Goal: Task Accomplishment & Management: Complete application form

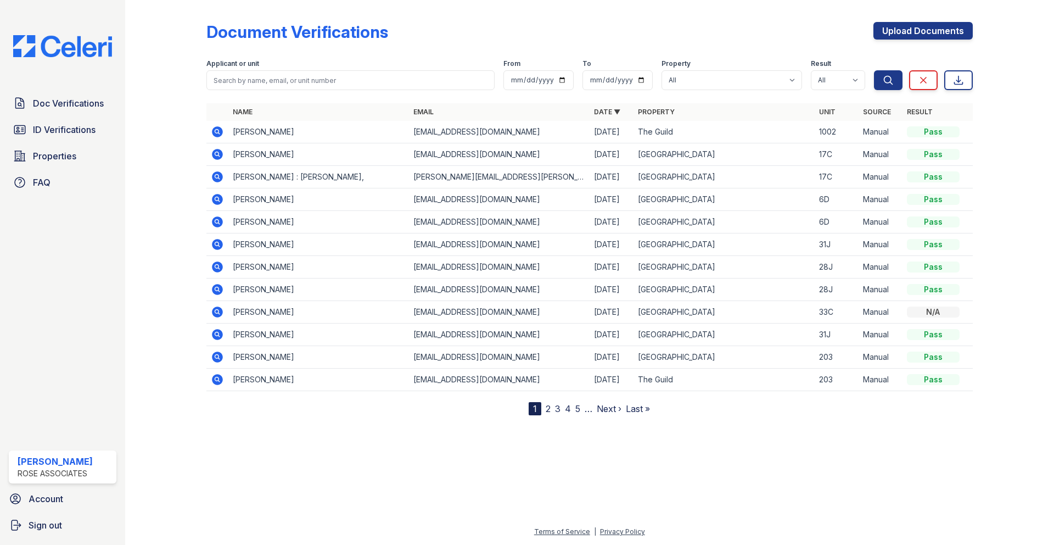
click at [90, 51] on img at bounding box center [62, 46] width 116 height 22
click at [84, 104] on span "Doc Verifications" at bounding box center [68, 103] width 71 height 13
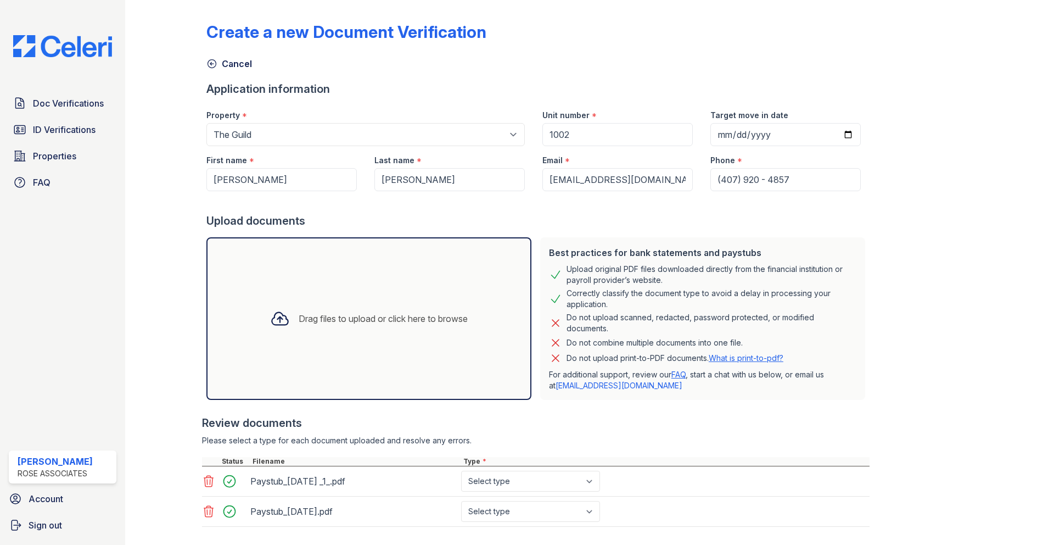
select select "3110"
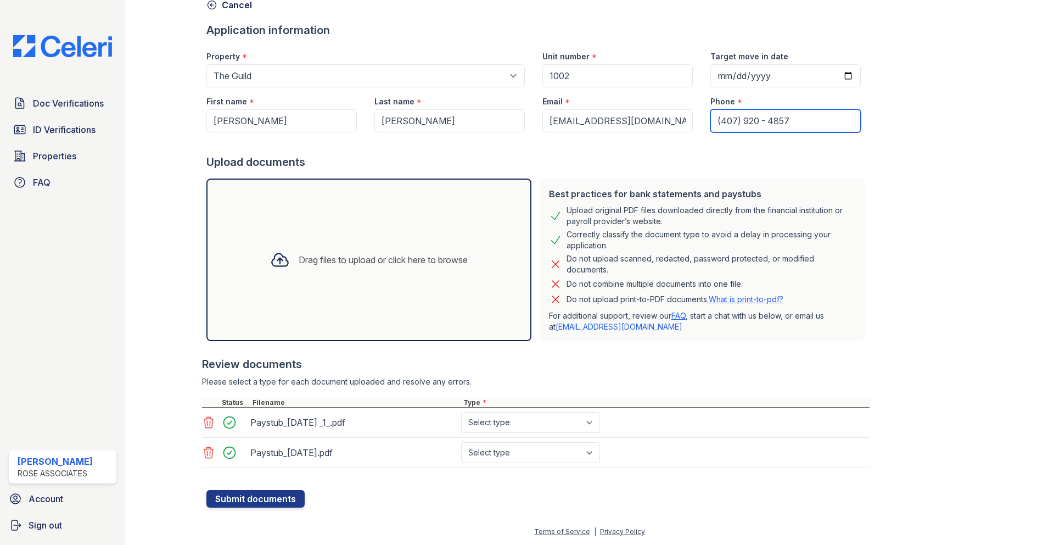
click at [786, 125] on input "(407) 920 - 4857" at bounding box center [786, 120] width 150 height 23
click at [777, 120] on input "(407) 920 - 485740792048574" at bounding box center [786, 120] width 150 height 23
type input "40792048574"
click at [944, 149] on div "Create a new Document Verification Cancel Application information Property * Se…" at bounding box center [589, 227] width 767 height 562
click at [348, 261] on div "Drag files to upload or click here to browse" at bounding box center [383, 259] width 169 height 13
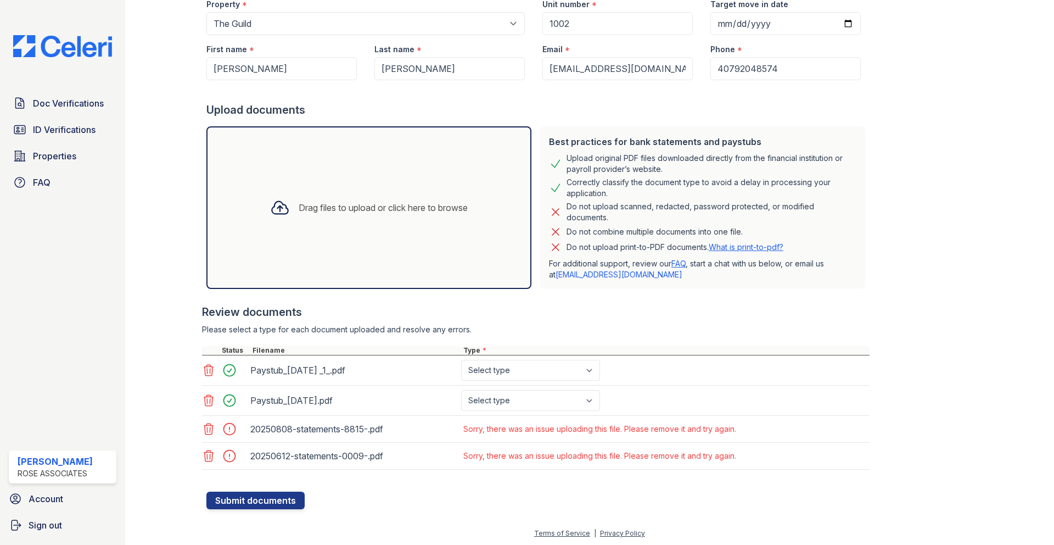
scroll to position [113, 0]
click at [210, 428] on icon at bounding box center [208, 427] width 9 height 11
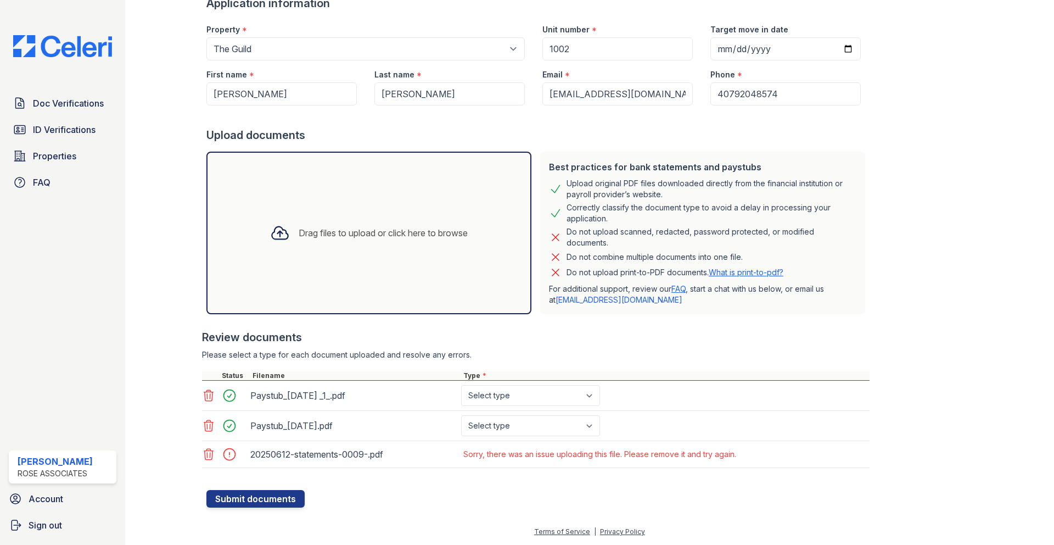
scroll to position [86, 0]
click at [208, 454] on icon at bounding box center [208, 453] width 13 height 13
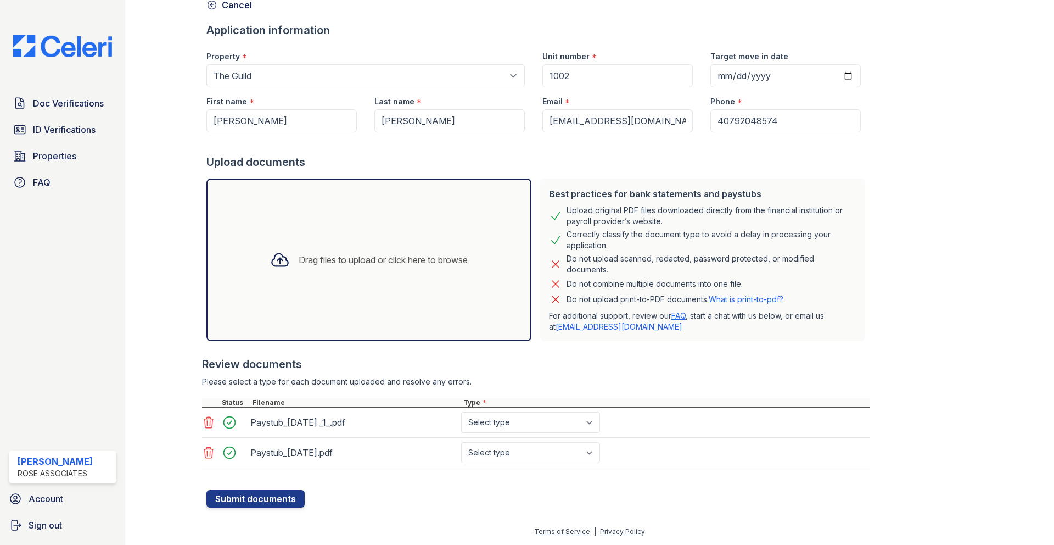
scroll to position [0, 0]
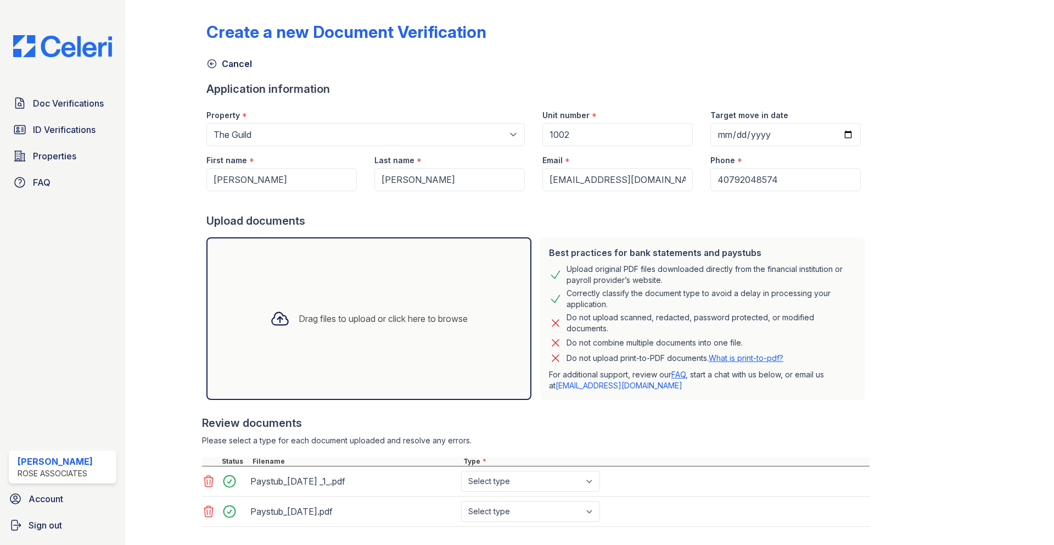
click at [213, 64] on icon at bounding box center [211, 63] width 11 height 11
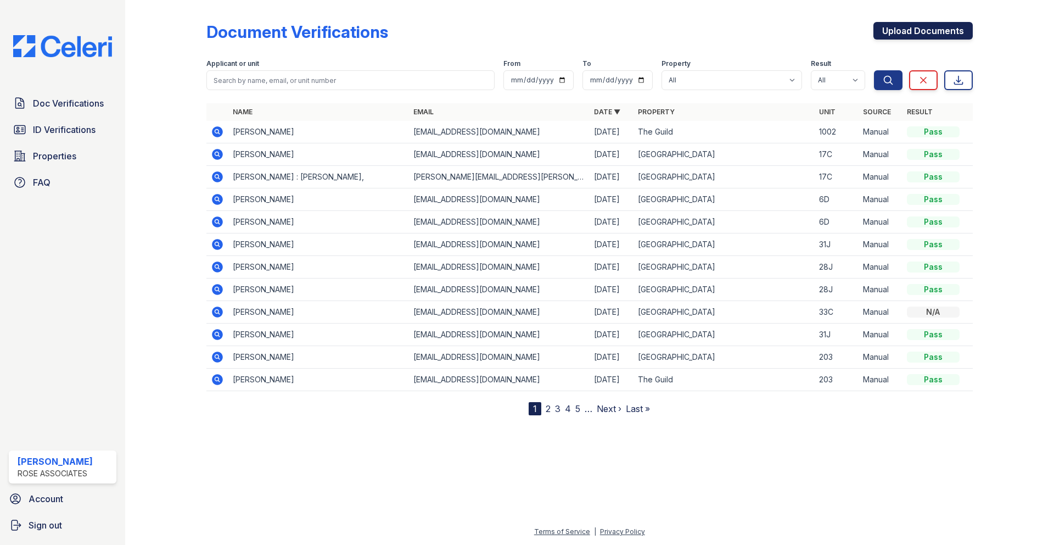
click at [918, 33] on link "Upload Documents" at bounding box center [923, 31] width 99 height 18
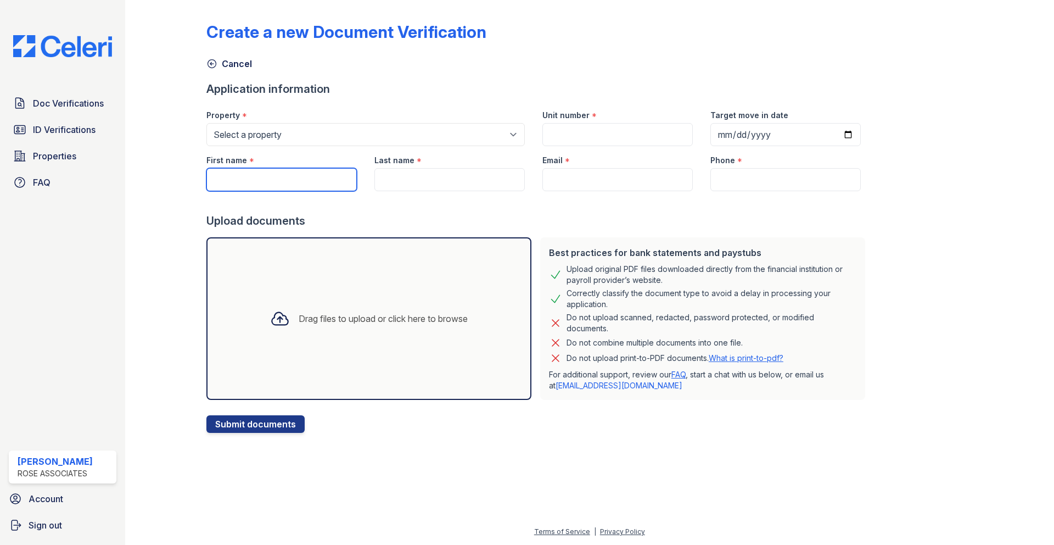
click at [338, 186] on input "First name" at bounding box center [281, 179] width 150 height 23
type input "[PERSON_NAME]"
click at [406, 181] on input "Last name" at bounding box center [449, 179] width 150 height 23
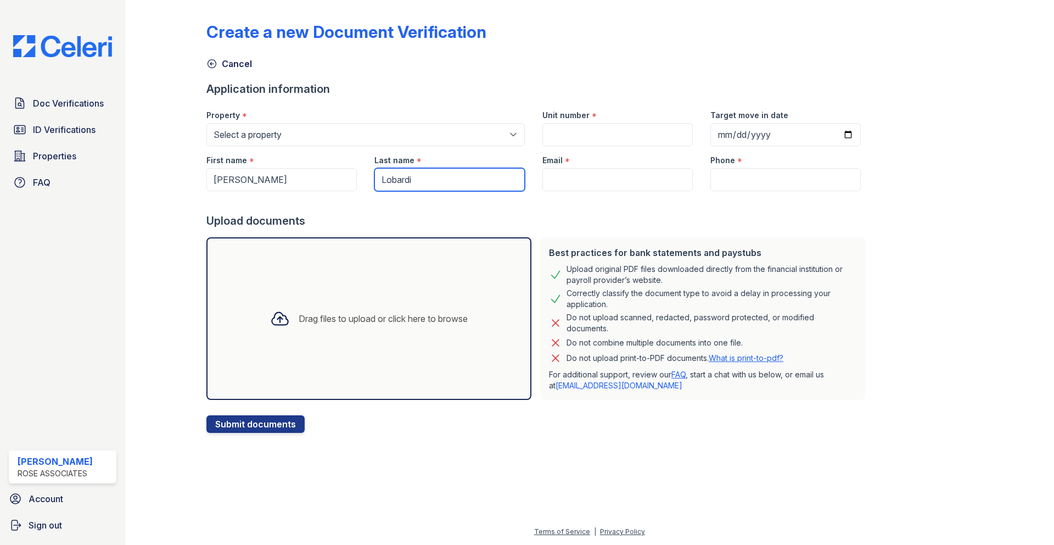
click at [389, 180] on input "Lobardi" at bounding box center [449, 179] width 150 height 23
type input "[PERSON_NAME]"
click at [921, 211] on div "Create a new Document Verification Cancel Application information Property * Se…" at bounding box center [589, 218] width 767 height 428
click at [557, 174] on input "Email" at bounding box center [617, 179] width 150 height 23
paste input "[EMAIL_ADDRESS][DOMAIN_NAME]"
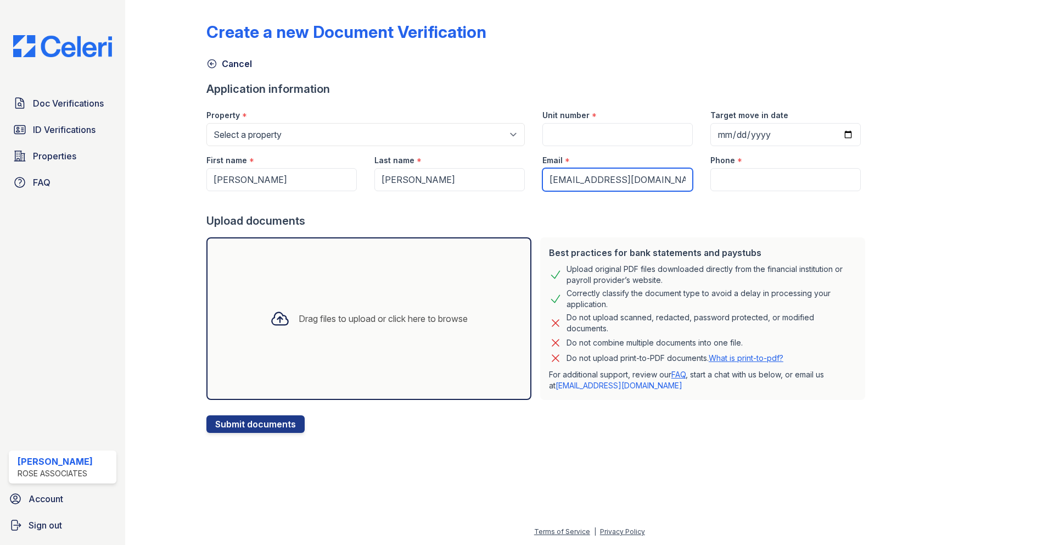
type input "[EMAIL_ADDRESS][DOMAIN_NAME]"
click at [919, 217] on div "Create a new Document Verification Cancel Application information Property * Se…" at bounding box center [589, 218] width 767 height 428
click at [723, 186] on input "Phone" at bounding box center [786, 179] width 150 height 23
type input "4079204857"
click at [908, 221] on div "Create a new Document Verification Cancel Application information Property * Se…" at bounding box center [589, 218] width 767 height 428
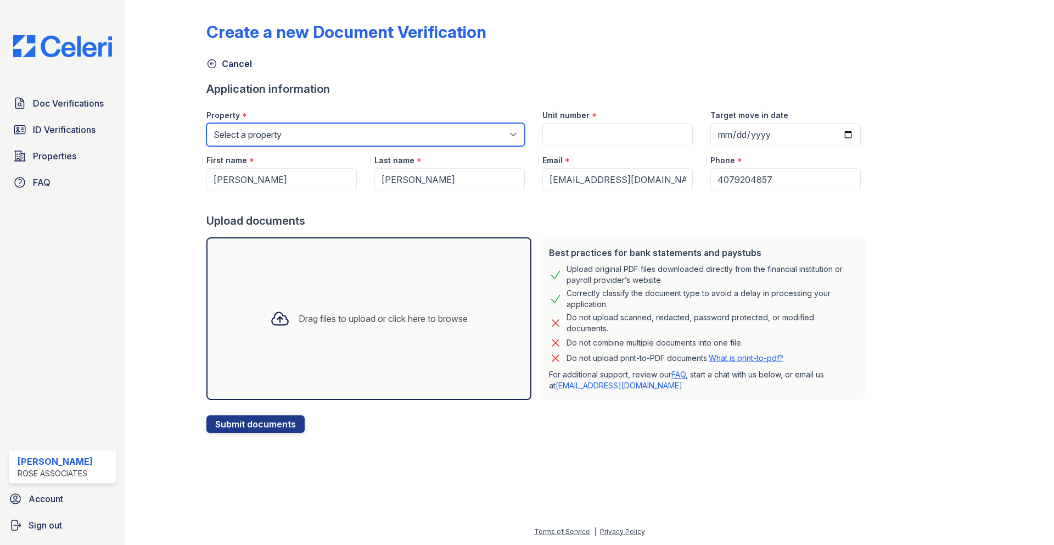
click at [314, 138] on select "Select a property [GEOGRAPHIC_DATA] The Guild" at bounding box center [365, 134] width 318 height 23
click at [206, 123] on select "Select a property [GEOGRAPHIC_DATA] The Guild" at bounding box center [365, 134] width 318 height 23
click at [449, 131] on select "Select a property [GEOGRAPHIC_DATA] The Guild" at bounding box center [365, 134] width 318 height 23
select select "3110"
click at [206, 123] on select "Select a property [GEOGRAPHIC_DATA] The Guild" at bounding box center [365, 134] width 318 height 23
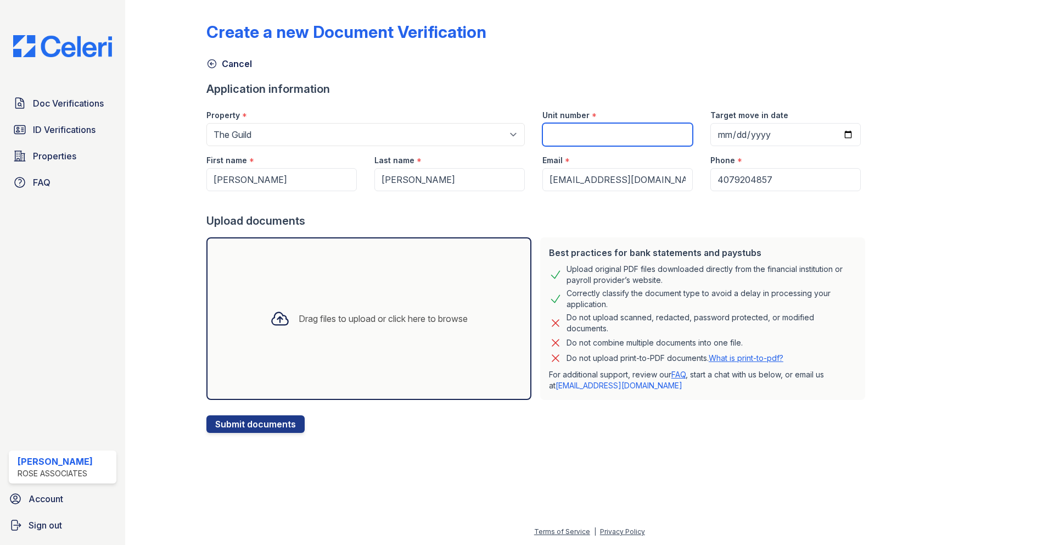
click at [544, 138] on input "Unit number" at bounding box center [617, 134] width 150 height 23
type input "1002"
click at [430, 316] on div "Drag files to upload or click here to browse" at bounding box center [383, 318] width 169 height 13
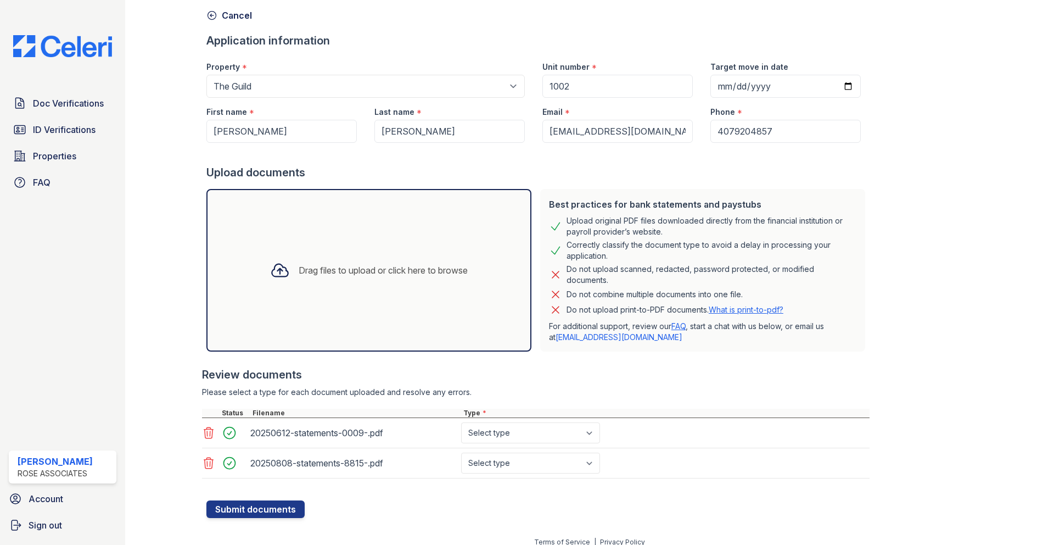
scroll to position [59, 0]
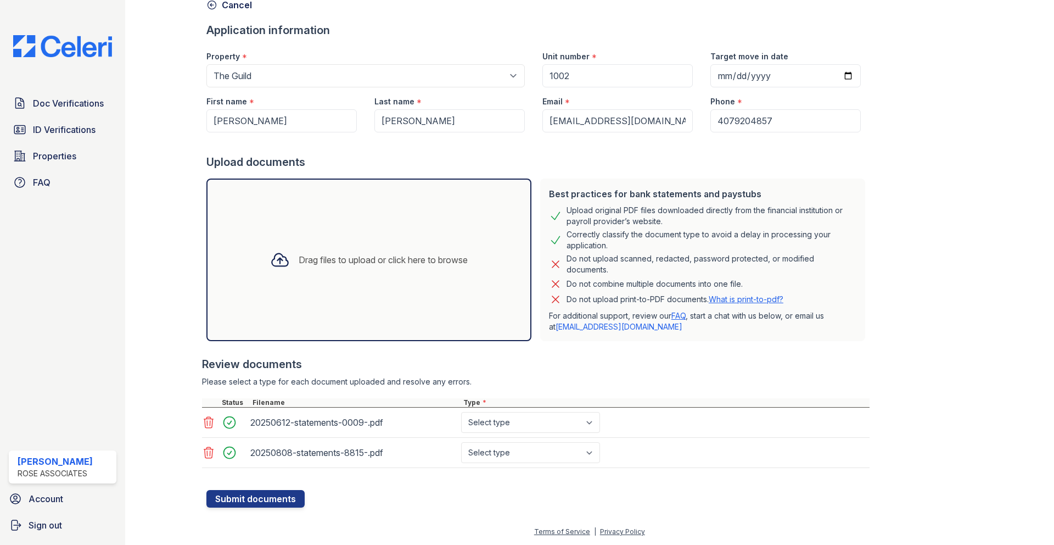
click at [371, 256] on div "Drag files to upload or click here to browse" at bounding box center [383, 259] width 169 height 13
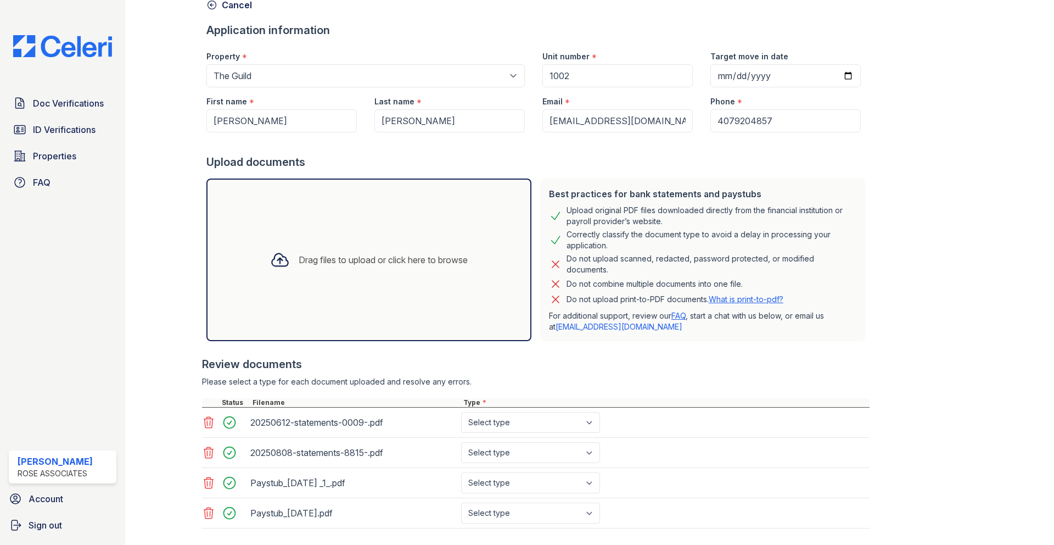
click at [378, 264] on div "Drag files to upload or click here to browse" at bounding box center [383, 259] width 169 height 13
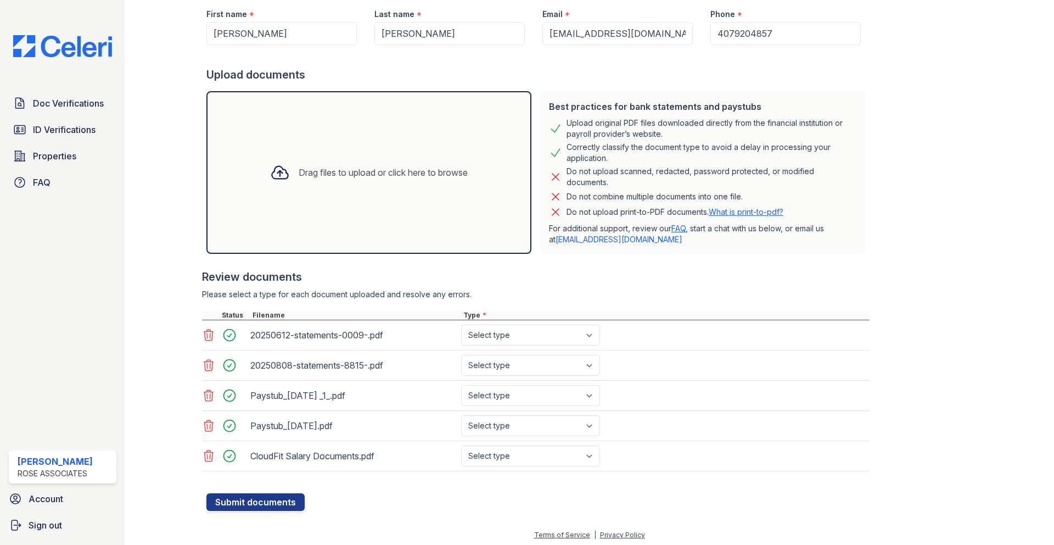
scroll to position [147, 0]
click at [591, 336] on select "Select type Paystub Bank Statement Offer Letter Tax Documents Benefit Award Let…" at bounding box center [530, 334] width 139 height 21
select select "bank_statement"
click at [461, 324] on select "Select type Paystub Bank Statement Offer Letter Tax Documents Benefit Award Let…" at bounding box center [530, 334] width 139 height 21
click at [580, 365] on select "Select type Paystub Bank Statement Offer Letter Tax Documents Benefit Award Let…" at bounding box center [530, 364] width 139 height 21
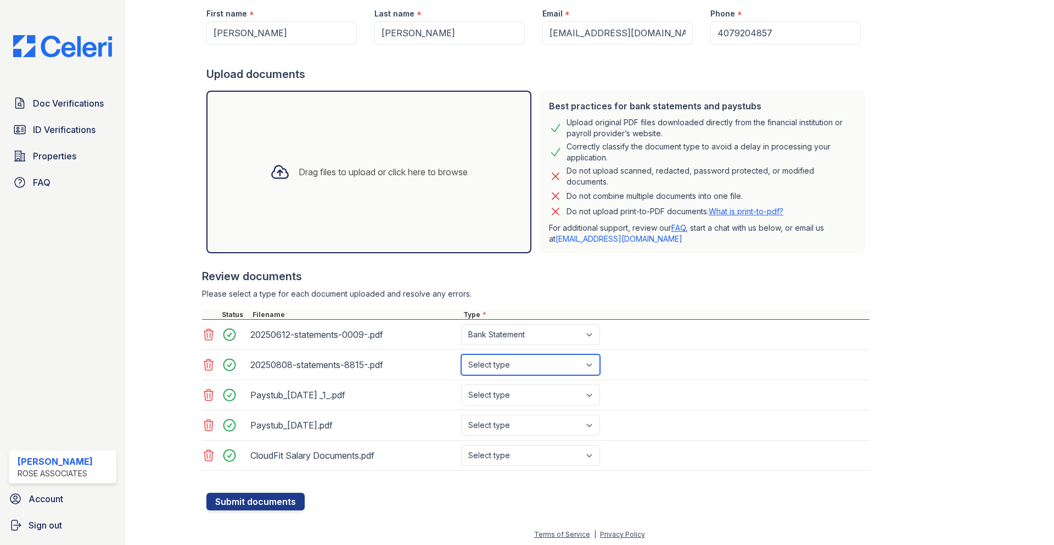
select select "bank_statement"
click at [461, 354] on select "Select type Paystub Bank Statement Offer Letter Tax Documents Benefit Award Let…" at bounding box center [530, 364] width 139 height 21
click at [568, 393] on select "Select type Paystub Bank Statement Offer Letter Tax Documents Benefit Award Let…" at bounding box center [530, 394] width 139 height 21
select select "paystub"
click at [461, 384] on select "Select type Paystub Bank Statement Offer Letter Tax Documents Benefit Award Let…" at bounding box center [530, 394] width 139 height 21
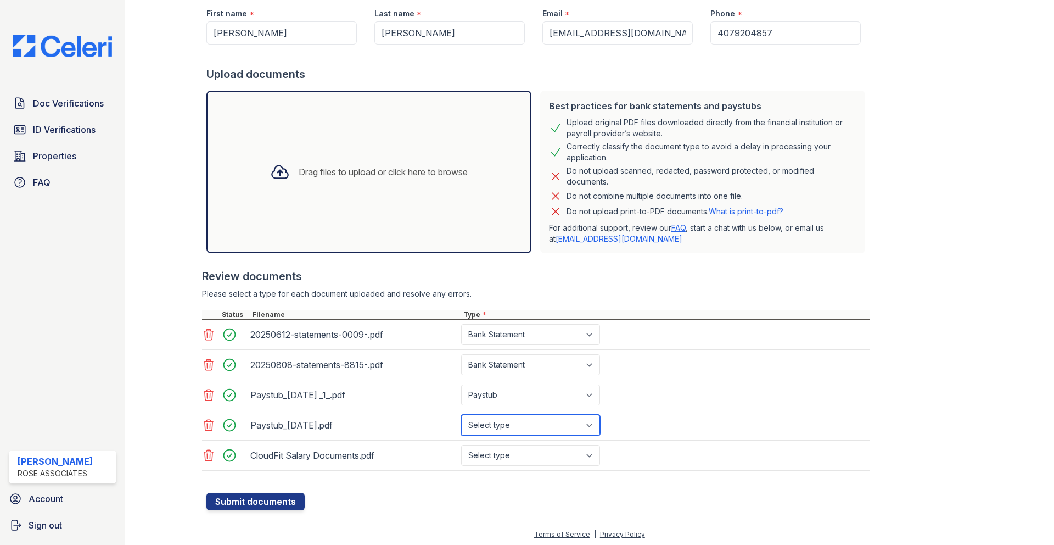
click at [576, 421] on select "Select type Paystub Bank Statement Offer Letter Tax Documents Benefit Award Let…" at bounding box center [530, 425] width 139 height 21
select select "paystub"
click at [461, 415] on select "Select type Paystub Bank Statement Offer Letter Tax Documents Benefit Award Let…" at bounding box center [530, 425] width 139 height 21
click at [570, 451] on select "Select type Paystub Bank Statement Offer Letter Tax Documents Benefit Award Let…" at bounding box center [530, 455] width 139 height 21
select select "offer_letter"
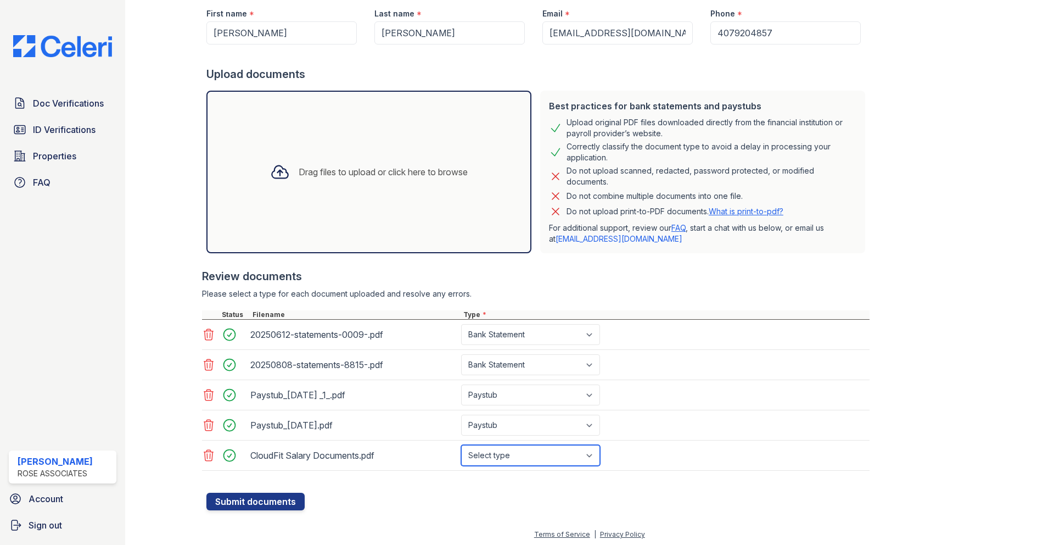
click at [461, 445] on select "Select type Paystub Bank Statement Offer Letter Tax Documents Benefit Award Let…" at bounding box center [530, 455] width 139 height 21
click at [285, 504] on button "Submit documents" at bounding box center [255, 502] width 98 height 18
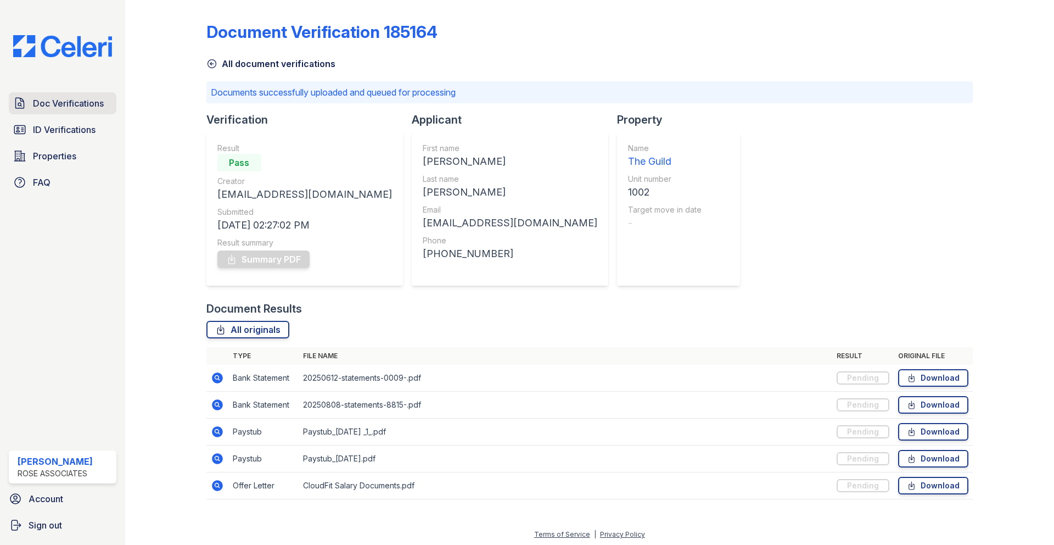
click at [63, 105] on span "Doc Verifications" at bounding box center [68, 103] width 71 height 13
